Goal: Go to known website: Access a specific website the user already knows

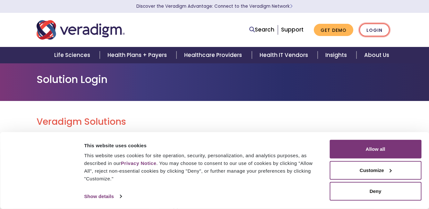
drag, startPoint x: 0, startPoint y: 0, endPoint x: 370, endPoint y: 35, distance: 371.7
click at [370, 35] on link "Login" at bounding box center [374, 29] width 30 height 13
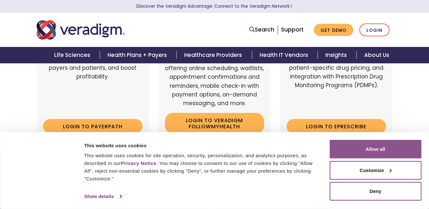
click at [378, 150] on button "Allow all" at bounding box center [376, 149] width 92 height 19
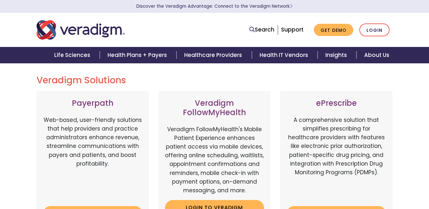
scroll to position [64, 0]
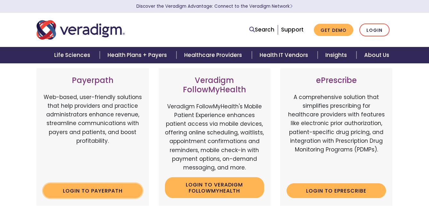
click at [94, 194] on link "Login to Payerpath" at bounding box center [93, 190] width 100 height 15
